Goal: Task Accomplishment & Management: Use online tool/utility

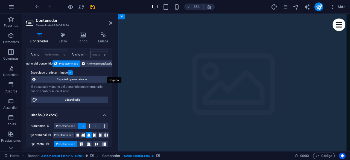
scroll to position [27, 0]
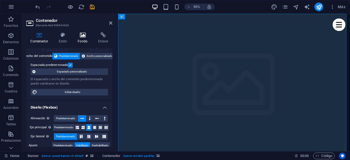
click at [86, 38] on h4 "Fondo" at bounding box center [84, 37] width 21 height 11
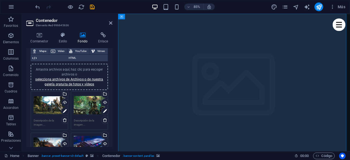
scroll to position [55, 0]
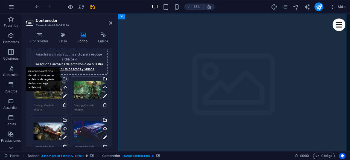
click at [66, 78] on div "Selecciona archivos del administrador de archivos, de la galería de fotos o car…" at bounding box center [65, 79] width 8 height 8
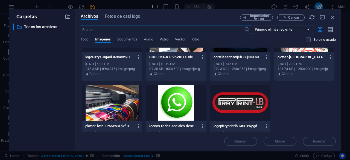
scroll to position [119, 0]
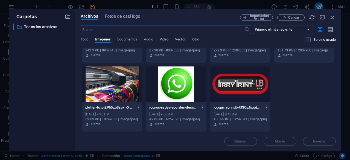
click at [122, 77] on div at bounding box center [112, 85] width 60 height 36
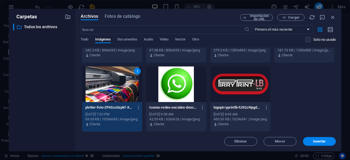
click at [122, 77] on div "1" at bounding box center [112, 85] width 60 height 36
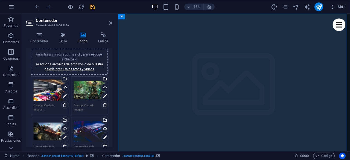
click at [91, 82] on div "Arrastra archivos aquí, haz clic para escoger archivos o selecciona archivos de…" at bounding box center [89, 90] width 31 height 22
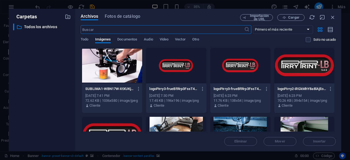
scroll to position [82, 0]
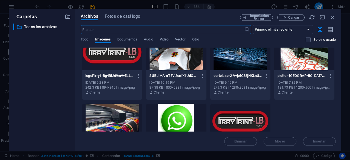
click at [181, 61] on div at bounding box center [176, 53] width 60 height 36
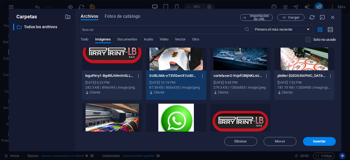
click at [181, 61] on div "1" at bounding box center [176, 53] width 60 height 36
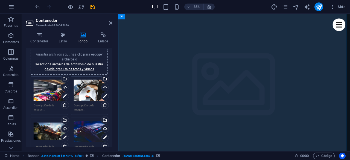
click at [48, 129] on div "Arrastra archivos aquí, haz clic para escoger archivos o selecciona archivos de…" at bounding box center [49, 132] width 31 height 22
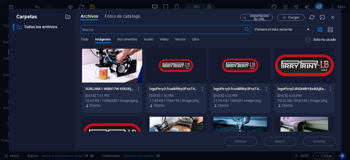
scroll to position [55, 0]
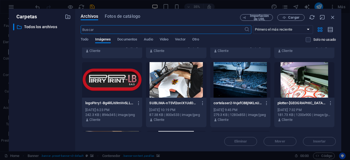
click at [240, 82] on div at bounding box center [241, 80] width 60 height 36
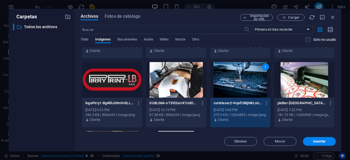
click at [240, 82] on div "1" at bounding box center [241, 80] width 60 height 36
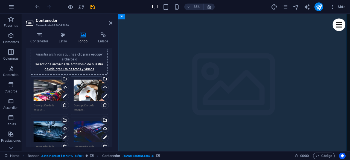
click at [92, 130] on div "Arrastra archivos aquí, haz clic para escoger archivos o selecciona archivos de…" at bounding box center [89, 132] width 31 height 22
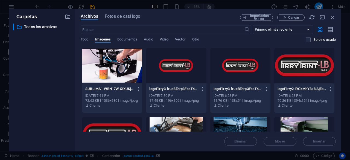
click at [92, 130] on div at bounding box center [112, 135] width 60 height 36
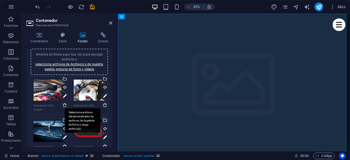
click at [100, 120] on div "Selecciona archivos del administrador de archivos, de la galería de fotos o car…" at bounding box center [83, 120] width 36 height 25
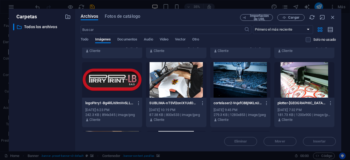
click at [308, 85] on div at bounding box center [305, 80] width 60 height 36
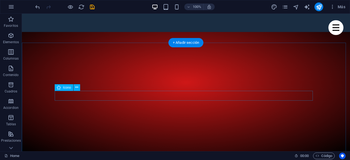
scroll to position [192, 0]
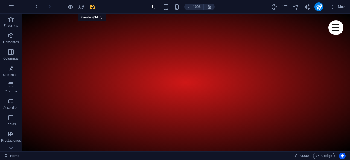
click at [91, 6] on icon "save" at bounding box center [92, 7] width 6 height 6
checkbox input "false"
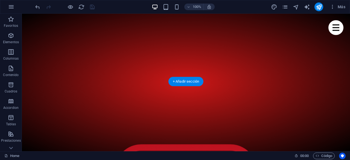
scroll to position [246, 0]
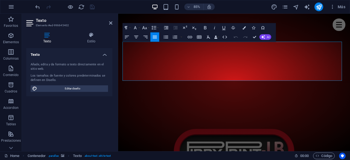
drag, startPoint x: 244, startPoint y: 88, endPoint x: 119, endPoint y: 49, distance: 130.6
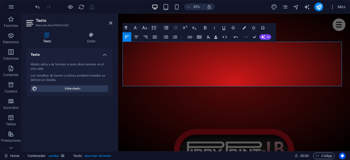
scroll to position [2530, 2]
drag, startPoint x: 165, startPoint y: 55, endPoint x: 153, endPoint y: 55, distance: 12.0
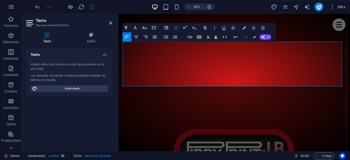
drag, startPoint x: 274, startPoint y: 97, endPoint x: 120, endPoint y: 49, distance: 161.6
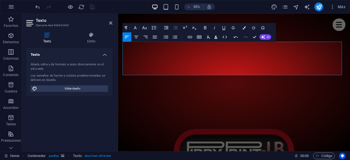
drag, startPoint x: 153, startPoint y: 48, endPoint x: 118, endPoint y: 50, distance: 35.4
drag, startPoint x: 186, startPoint y: 82, endPoint x: 122, endPoint y: 48, distance: 72.4
click at [136, 35] on icon "button" at bounding box center [136, 36] width 5 height 5
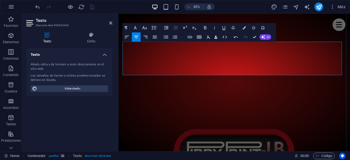
drag, startPoint x: 290, startPoint y: 82, endPoint x: 191, endPoint y: 48, distance: 105.7
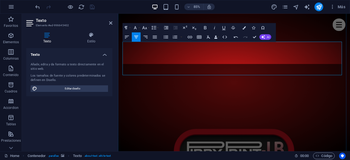
scroll to position [2020, 1]
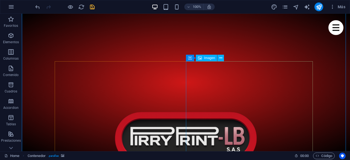
scroll to position [246, 0]
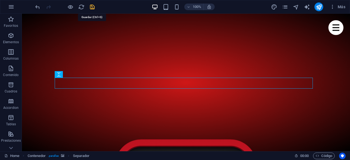
click at [92, 7] on icon "save" at bounding box center [92, 7] width 6 height 6
checkbox input "false"
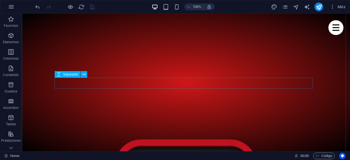
scroll to position [329, 0]
